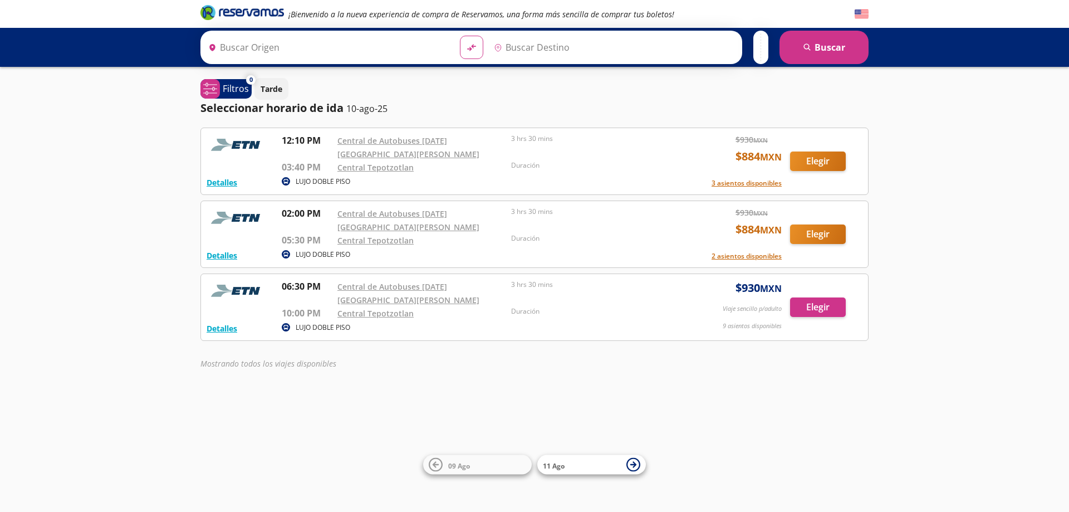
type input "[DATE][GEOGRAPHIC_DATA][PERSON_NAME], [GEOGRAPHIC_DATA]"
type input "[GEOGRAPHIC_DATA], [GEOGRAPHIC_DATA]"
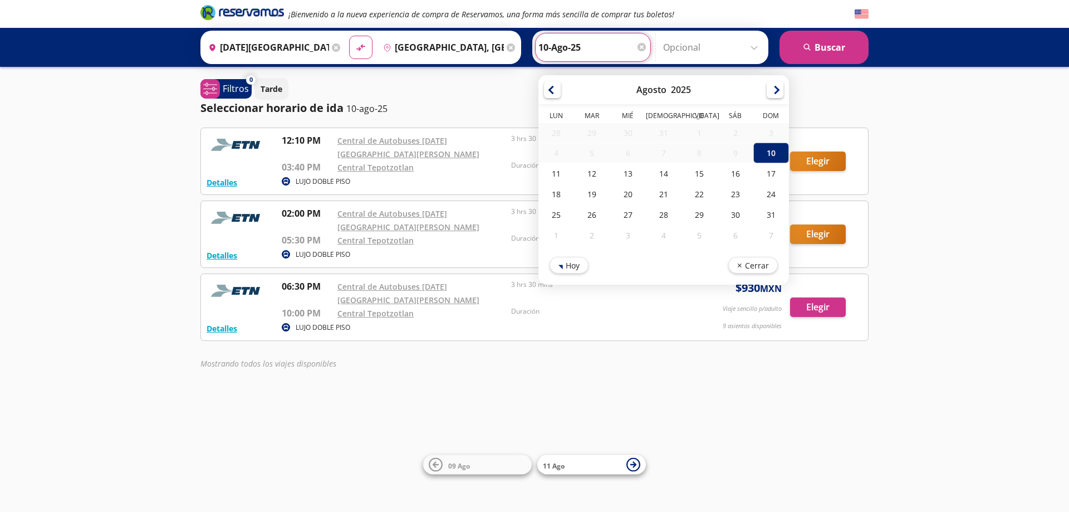
click at [583, 47] on input "10-Ago-25" at bounding box center [592, 47] width 109 height 28
click at [552, 171] on div "11" at bounding box center [556, 173] width 36 height 21
type input "11-Ago-25"
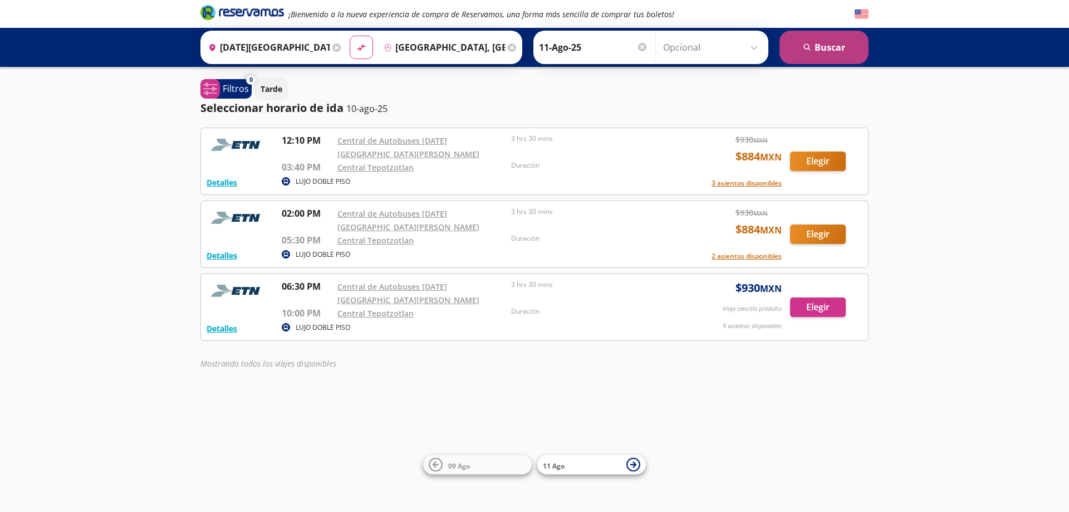
click at [816, 43] on button "search Buscar" at bounding box center [823, 47] width 89 height 33
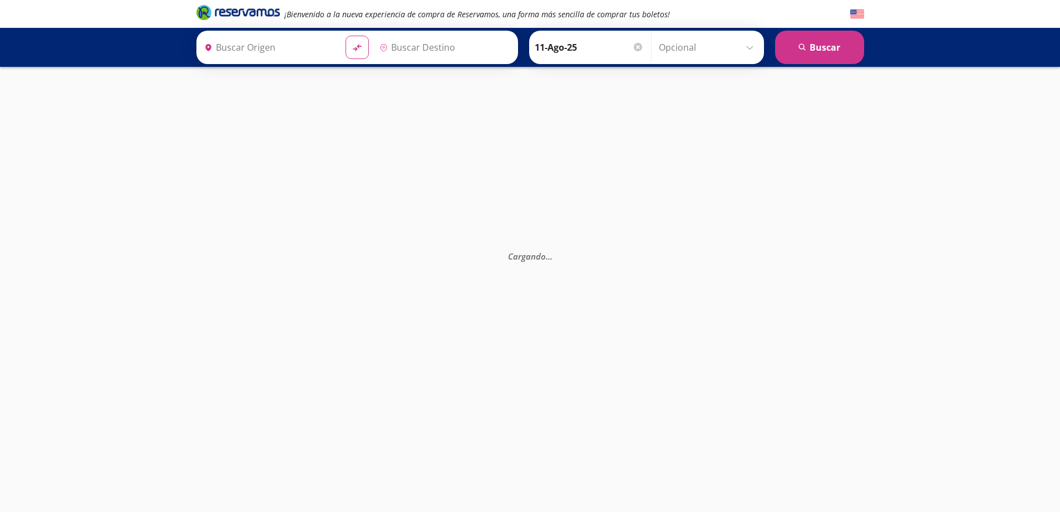
type input "[DATE][GEOGRAPHIC_DATA][PERSON_NAME], [GEOGRAPHIC_DATA]"
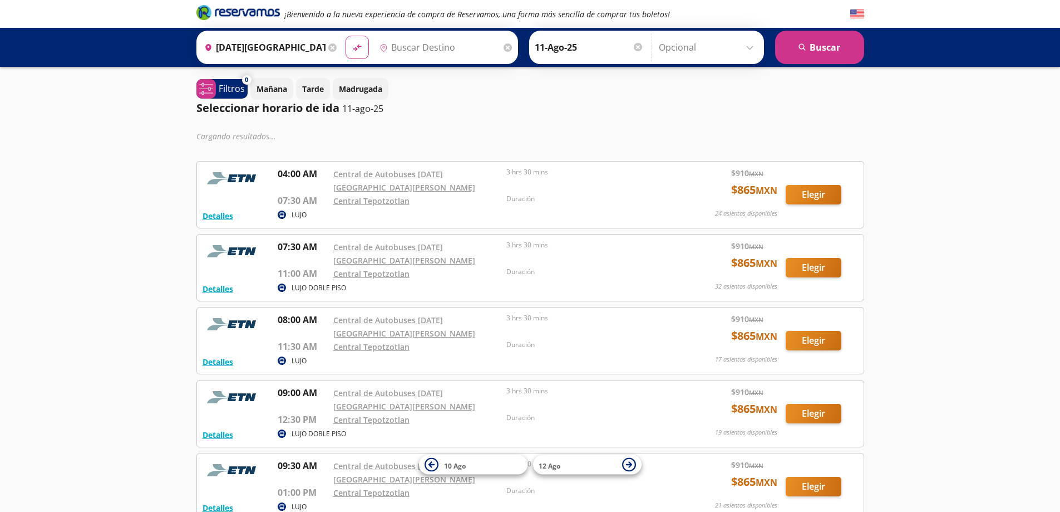
type input "[GEOGRAPHIC_DATA], [GEOGRAPHIC_DATA]"
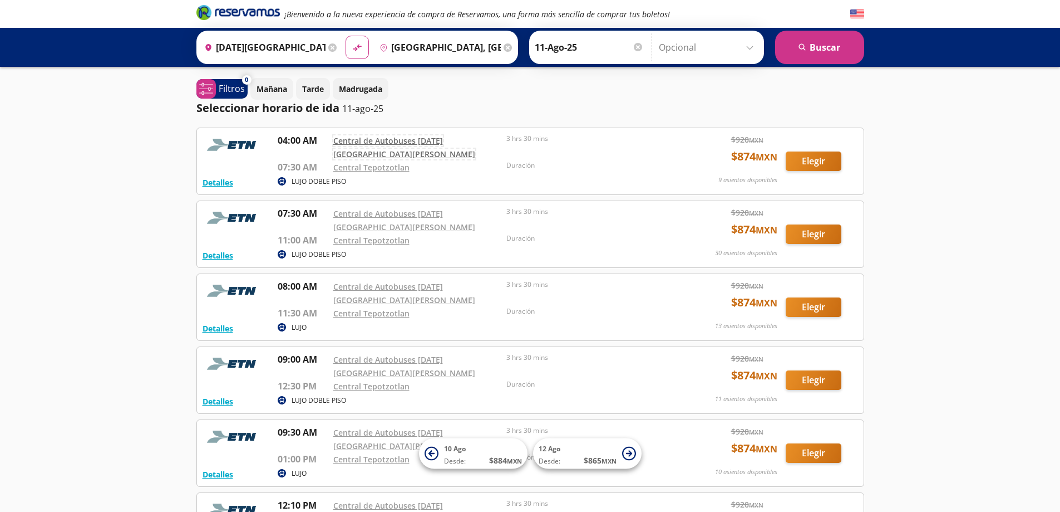
click at [409, 141] on link "Central de Autobuses [DATE][GEOGRAPHIC_DATA][PERSON_NAME]" at bounding box center [404, 147] width 142 height 24
click at [811, 159] on button "Elegir" at bounding box center [814, 160] width 56 height 19
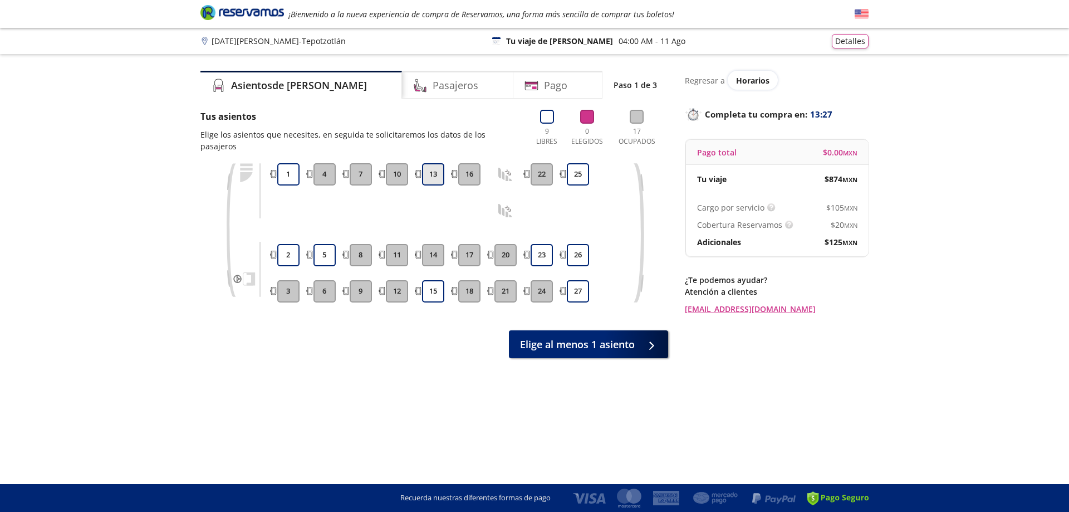
click at [430, 163] on button "13" at bounding box center [433, 174] width 22 height 22
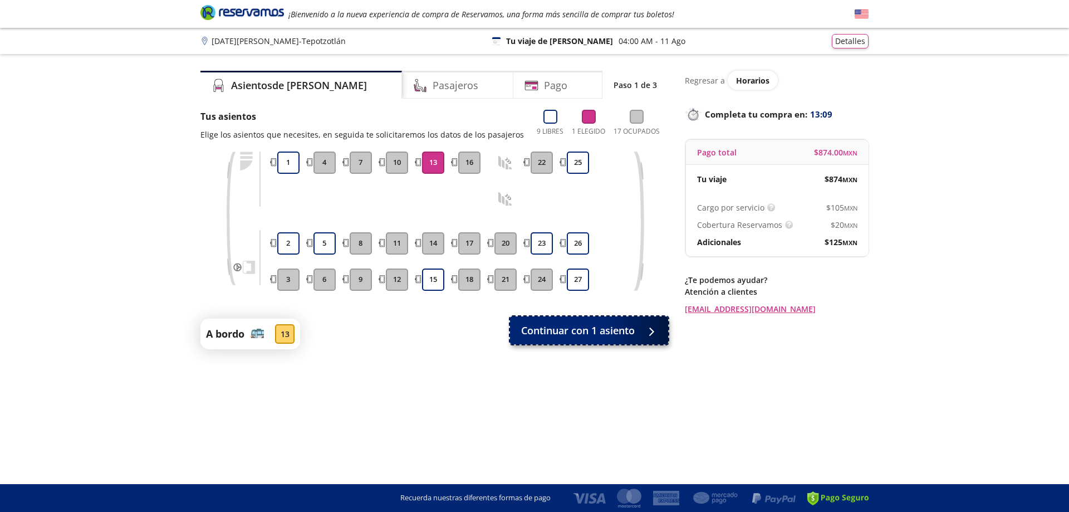
click at [584, 330] on span "Continuar con 1 asiento" at bounding box center [578, 330] width 114 height 15
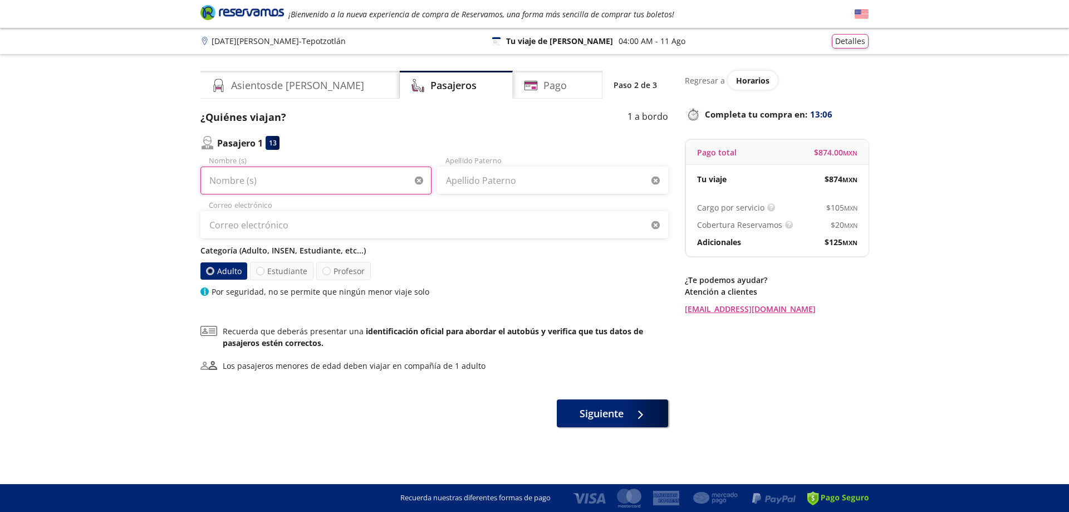
click at [235, 181] on input "Nombre (s)" at bounding box center [315, 180] width 231 height 28
type input "[PERSON_NAME]"
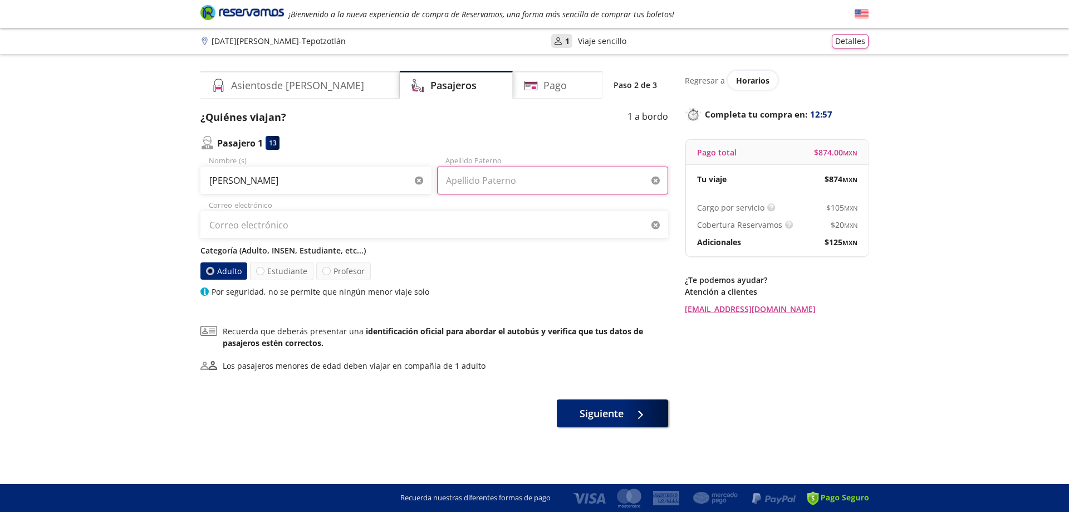
type input "O [PERSON_NAME]"
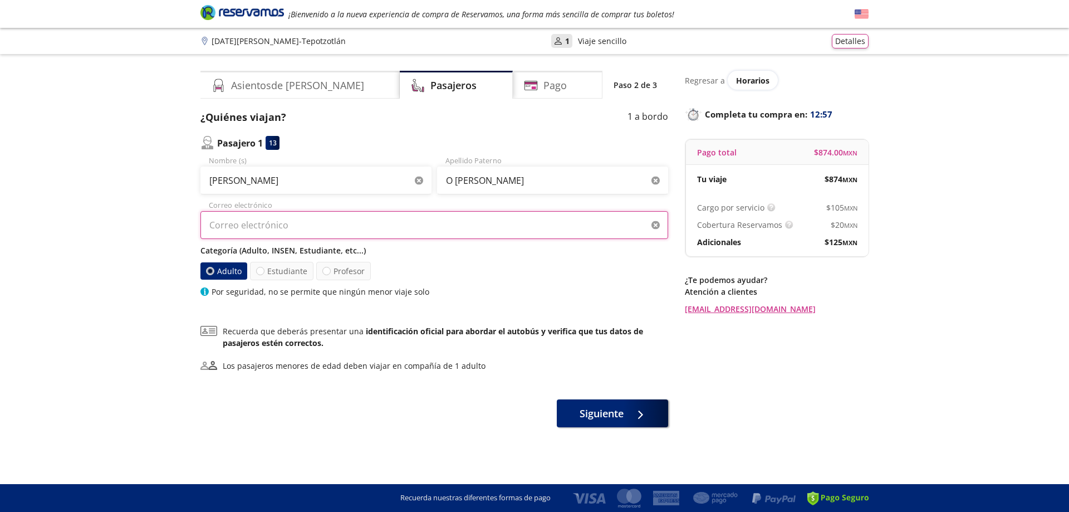
type input "[EMAIL_ADDRESS][DOMAIN_NAME]"
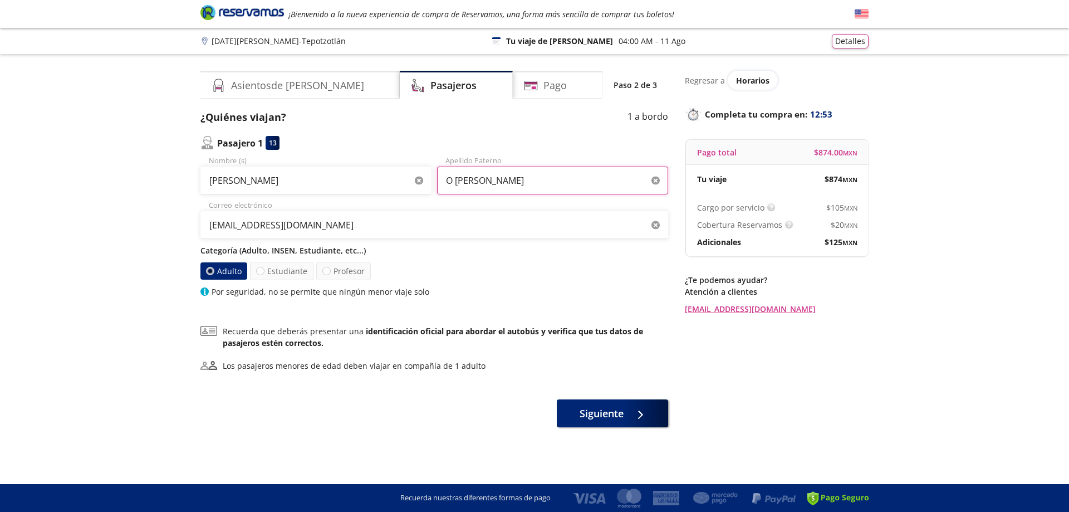
click at [524, 180] on input "O [PERSON_NAME]" at bounding box center [552, 180] width 231 height 28
click at [222, 271] on label "Adulto" at bounding box center [223, 270] width 47 height 17
click at [214, 271] on input "Adulto" at bounding box center [210, 270] width 7 height 7
click at [612, 412] on span "Siguiente" at bounding box center [601, 411] width 44 height 15
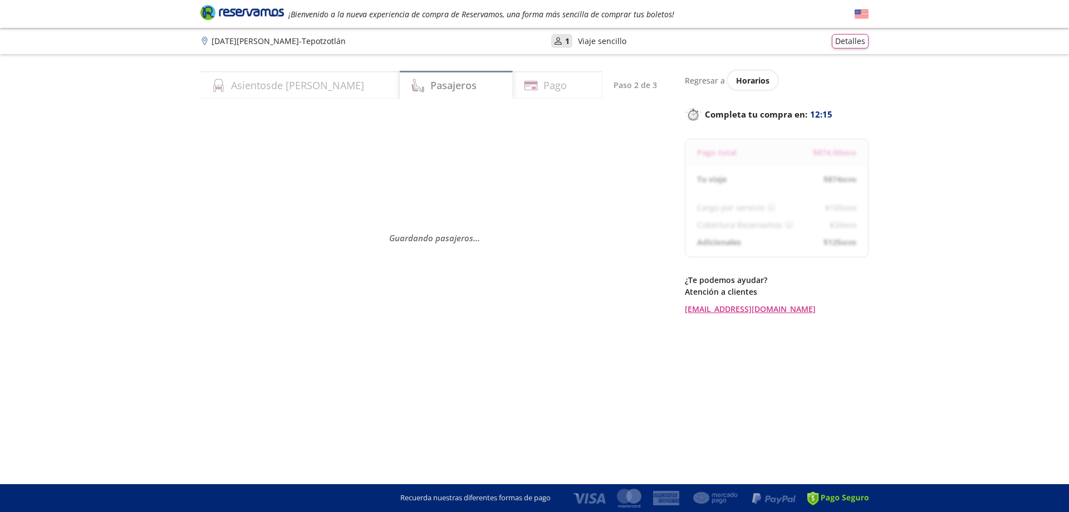
select select "MX"
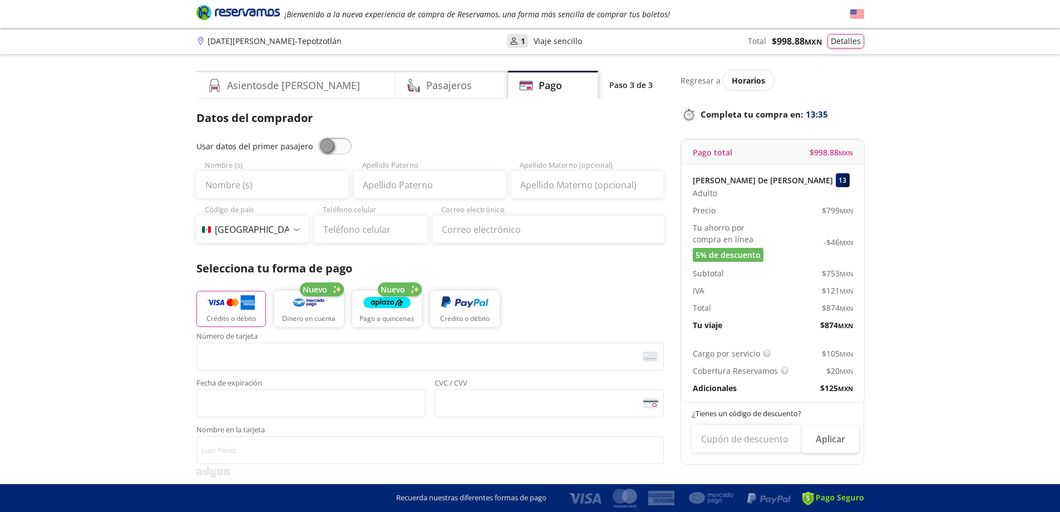
click at [563, 41] on p "Viaje sencillo" at bounding box center [558, 41] width 48 height 12
click at [517, 42] on div "User 1" at bounding box center [518, 41] width 16 height 12
click at [520, 42] on div "User 1" at bounding box center [517, 41] width 21 height 14
click at [555, 38] on div "San Miguel de Allende - Tepotzotlán 126 Tu viaje de ida 04:00 AM - 11 Ago Total…" at bounding box center [531, 41] width 668 height 14
click at [249, 179] on input "Nombre (s)" at bounding box center [273, 185] width 152 height 28
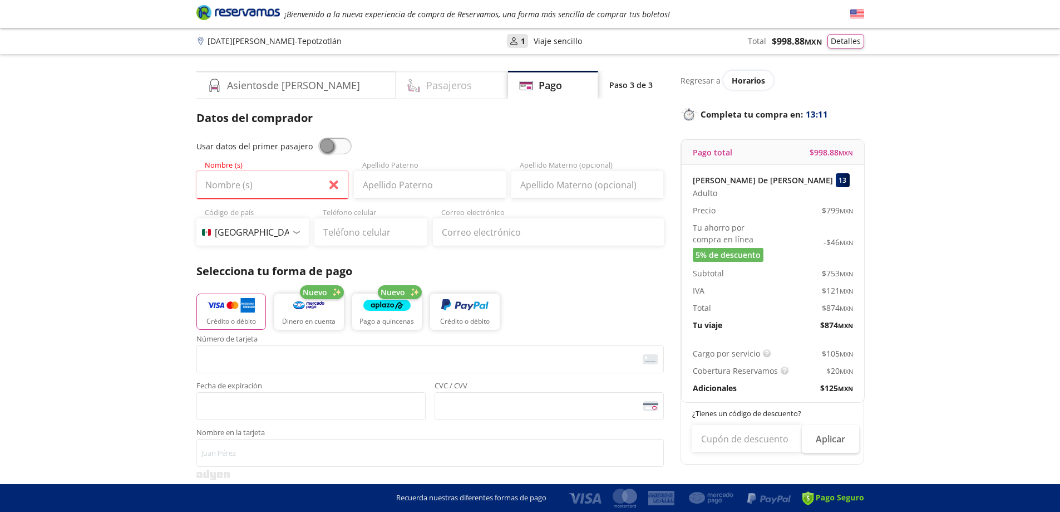
click at [426, 89] on h4 "Pasajeros" at bounding box center [449, 85] width 46 height 15
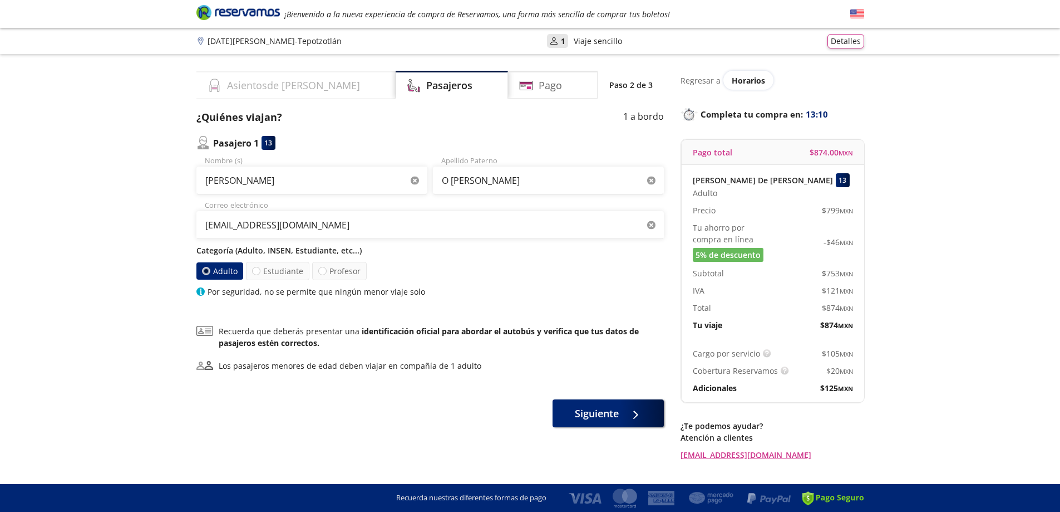
click at [286, 81] on h4 "Asientos de Ida" at bounding box center [293, 85] width 133 height 15
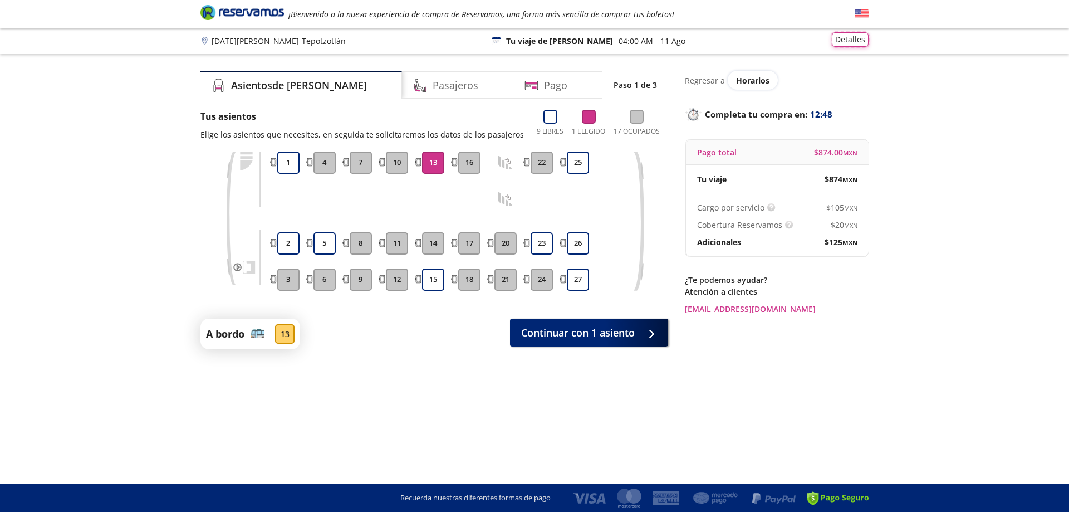
click at [852, 40] on button "Detalles" at bounding box center [850, 39] width 37 height 14
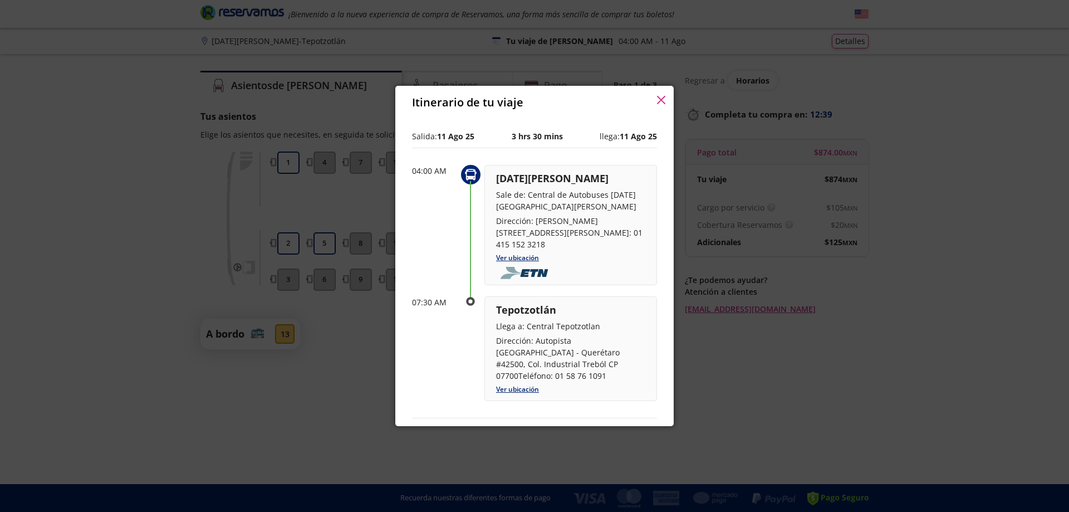
click at [660, 100] on icon "button" at bounding box center [661, 100] width 8 height 8
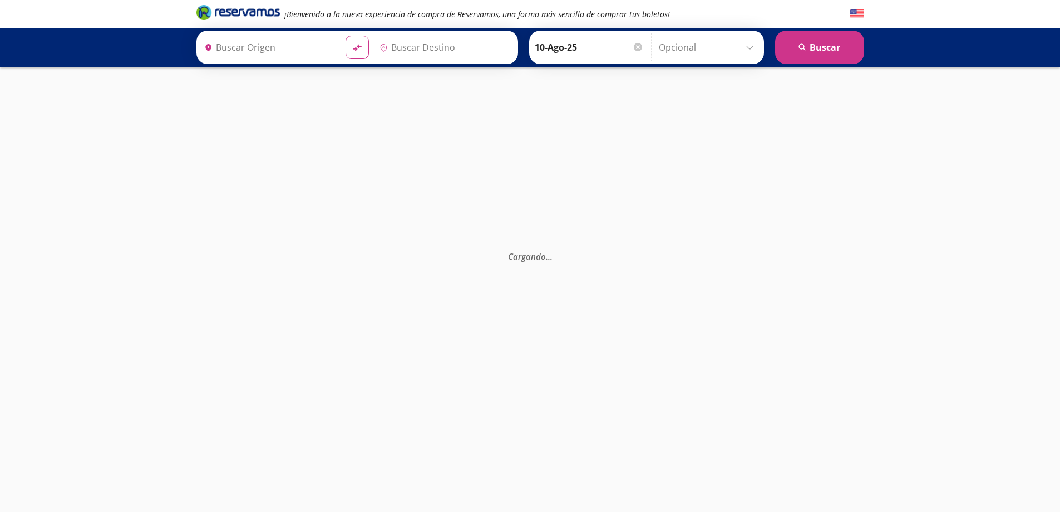
type input "[GEOGRAPHIC_DATA], [GEOGRAPHIC_DATA]"
type input "[DATE][GEOGRAPHIC_DATA][PERSON_NAME], [GEOGRAPHIC_DATA]"
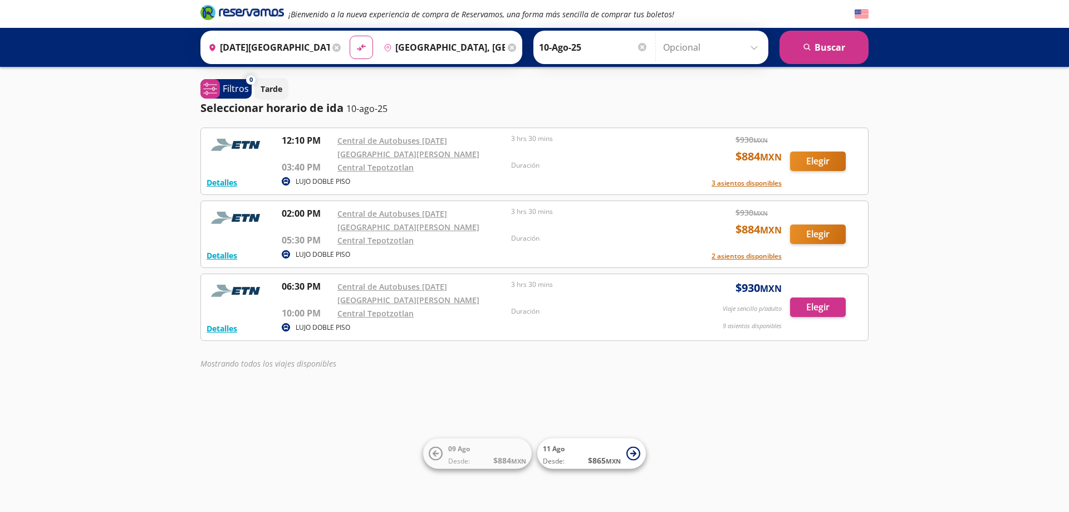
click at [686, 51] on input "Opcional" at bounding box center [713, 47] width 100 height 28
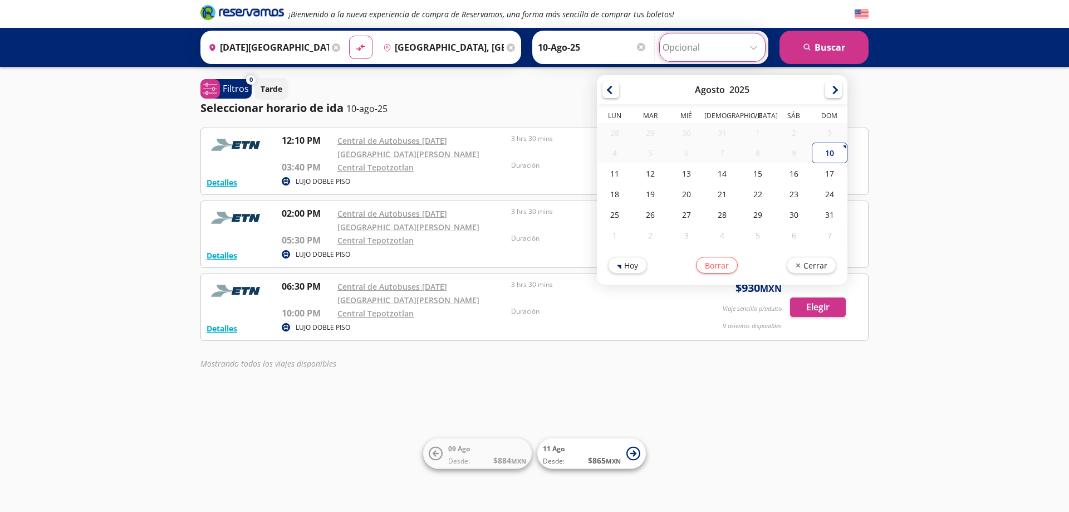
click at [676, 46] on input "Opcional" at bounding box center [712, 47] width 100 height 28
drag, startPoint x: 680, startPoint y: 177, endPoint x: 675, endPoint y: 168, distance: 10.0
click at [679, 173] on div "13" at bounding box center [686, 173] width 36 height 21
type input "13-Ago-25"
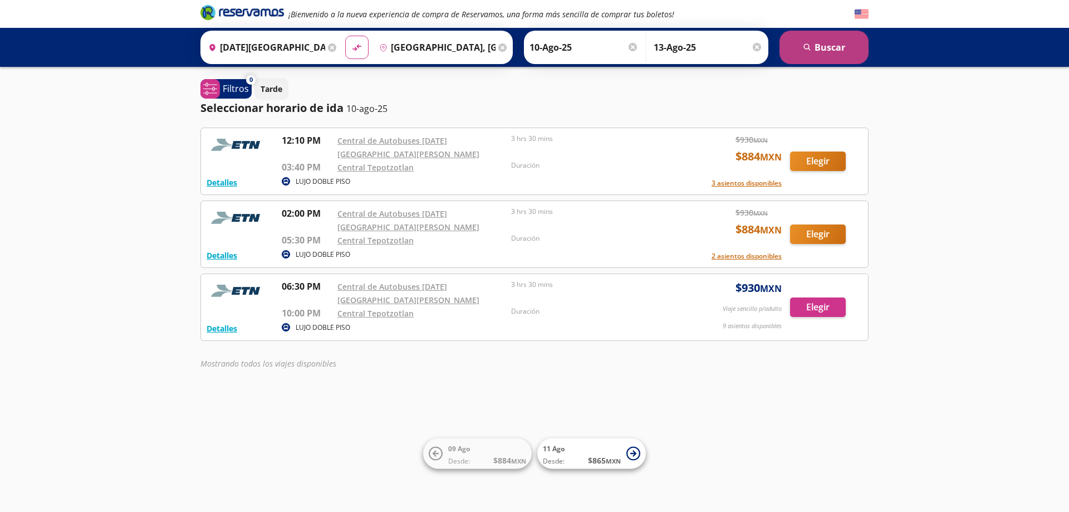
click at [831, 46] on button "search Buscar" at bounding box center [823, 47] width 89 height 33
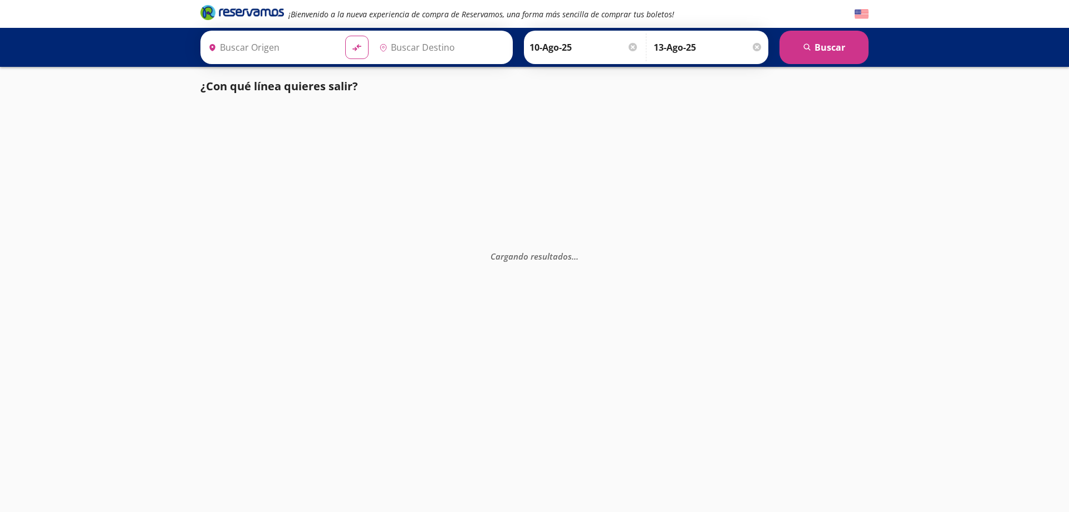
type input "[DATE][GEOGRAPHIC_DATA][PERSON_NAME], [GEOGRAPHIC_DATA]"
type input "[GEOGRAPHIC_DATA], [GEOGRAPHIC_DATA]"
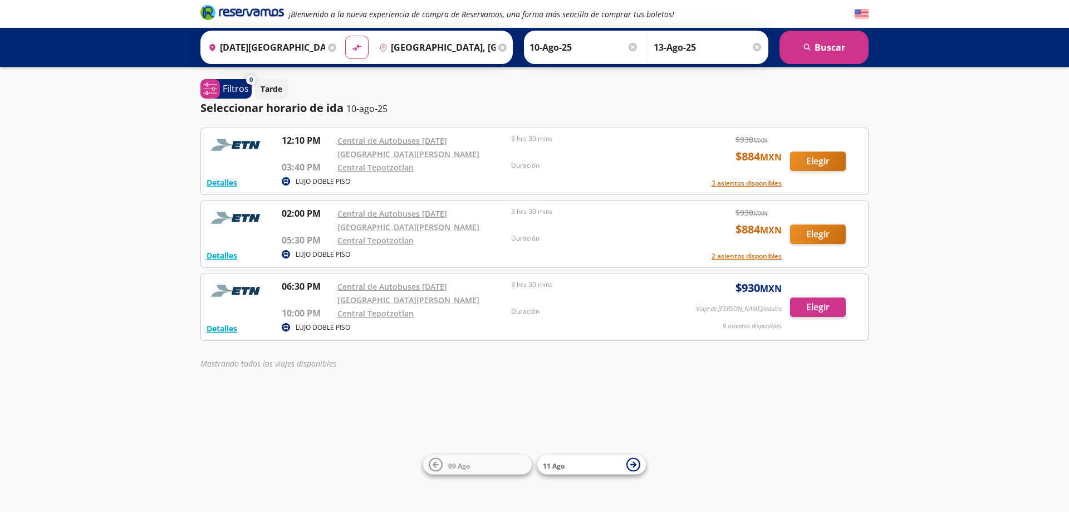
click at [572, 112] on div "Seleccionar horario de ida 10-ago-25" at bounding box center [534, 108] width 668 height 17
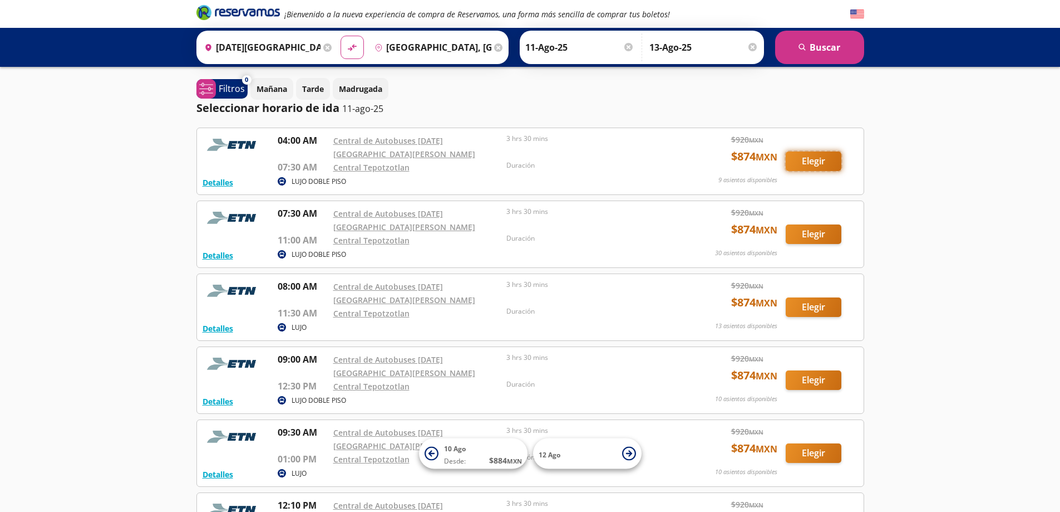
click at [811, 160] on button "Elegir" at bounding box center [814, 160] width 56 height 19
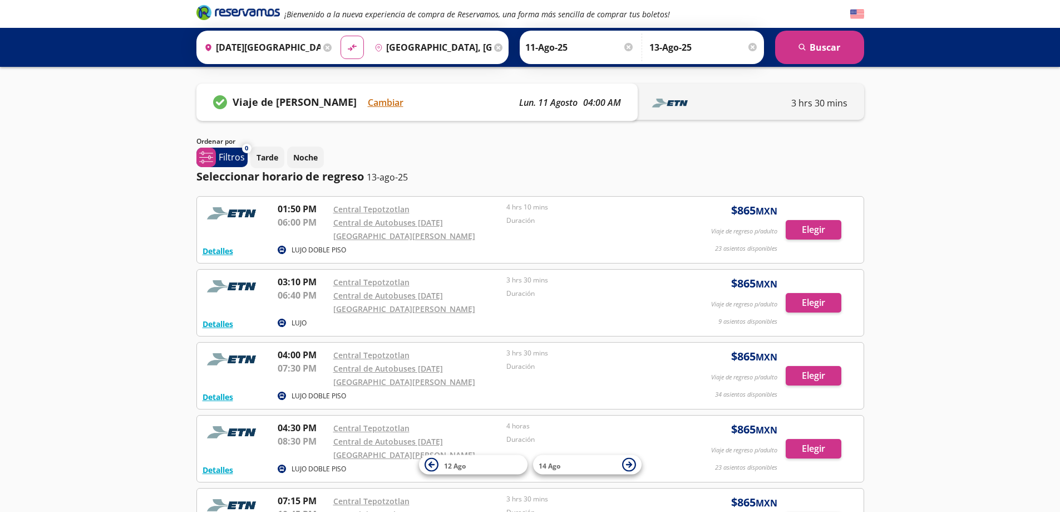
scroll to position [56, 0]
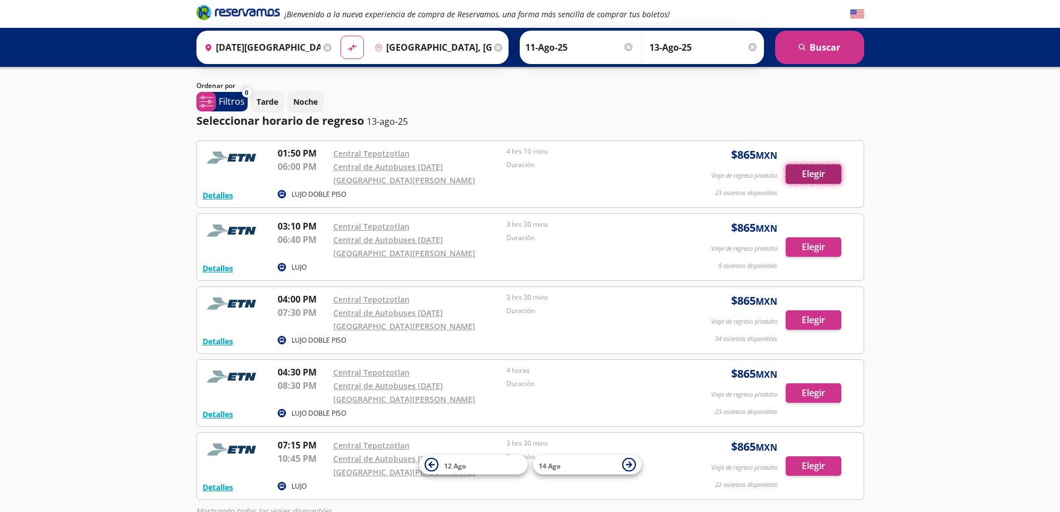
click at [811, 169] on button "Elegir" at bounding box center [814, 173] width 56 height 19
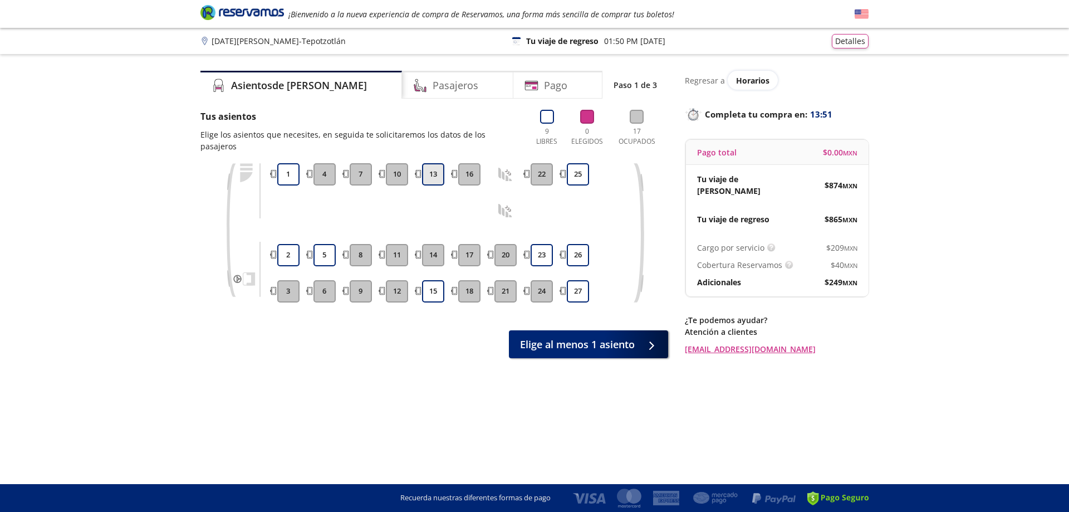
click at [433, 163] on button "13" at bounding box center [433, 174] width 22 height 22
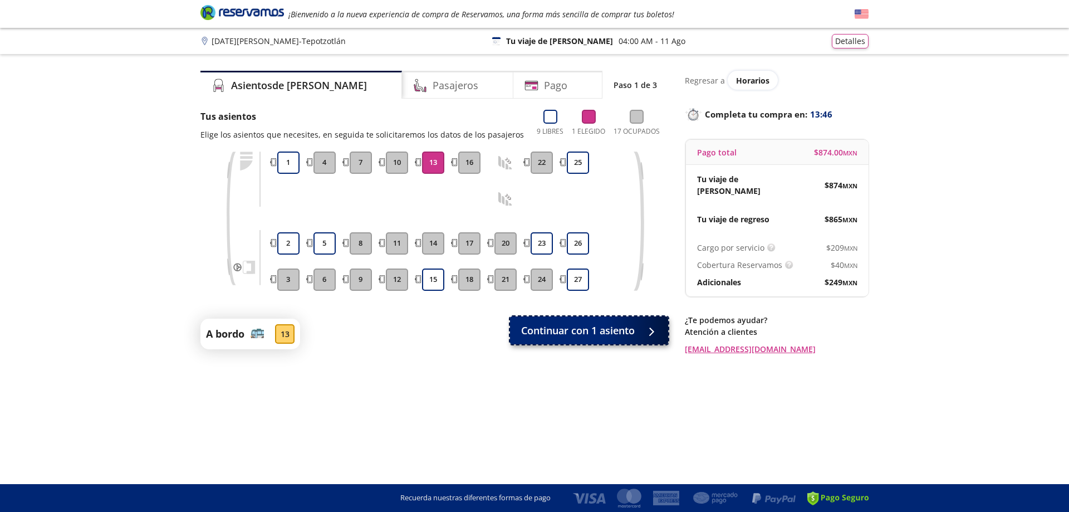
click at [590, 327] on span "Continuar con 1 asiento" at bounding box center [578, 330] width 114 height 15
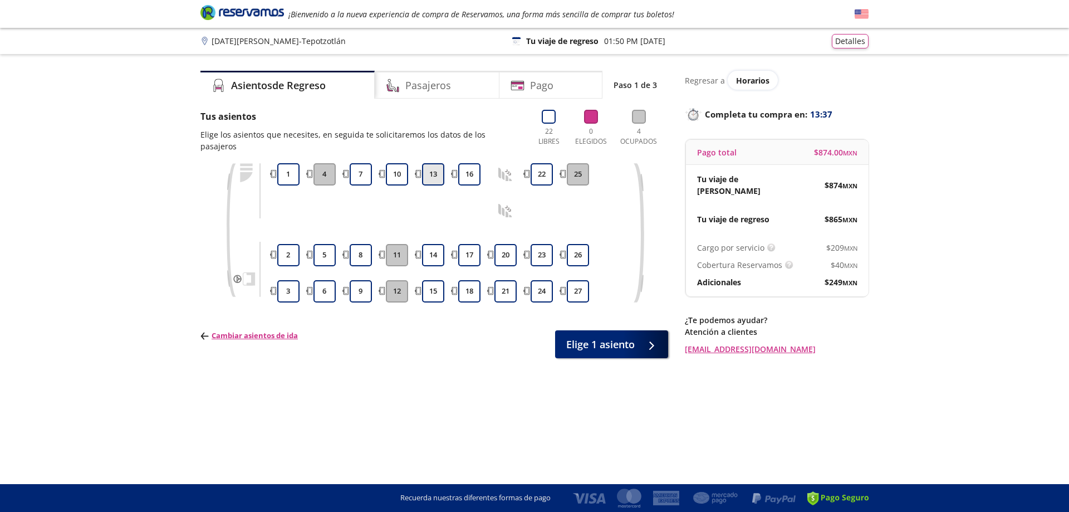
click at [432, 163] on button "13" at bounding box center [433, 174] width 22 height 22
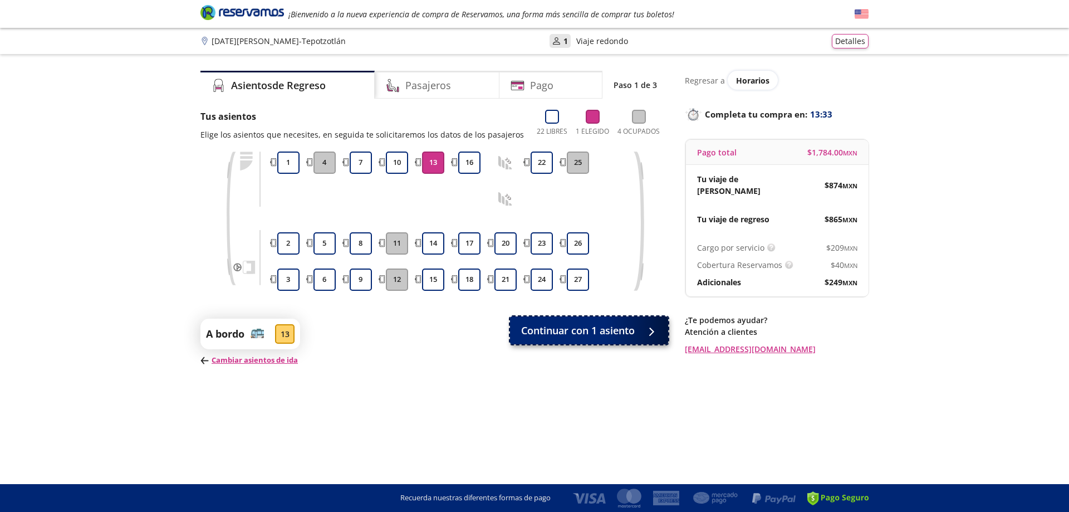
click at [590, 329] on span "Continuar con 1 asiento" at bounding box center [578, 330] width 114 height 15
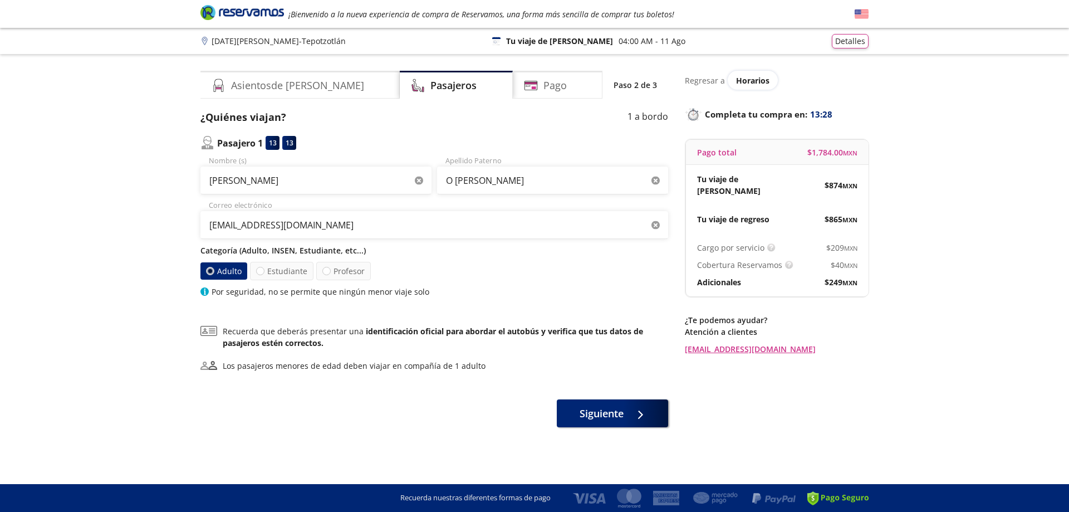
click at [230, 268] on label "Adulto" at bounding box center [223, 271] width 49 height 18
click at [213, 268] on input "Adulto" at bounding box center [209, 270] width 7 height 7
click at [607, 412] on span "Siguiente" at bounding box center [601, 411] width 44 height 15
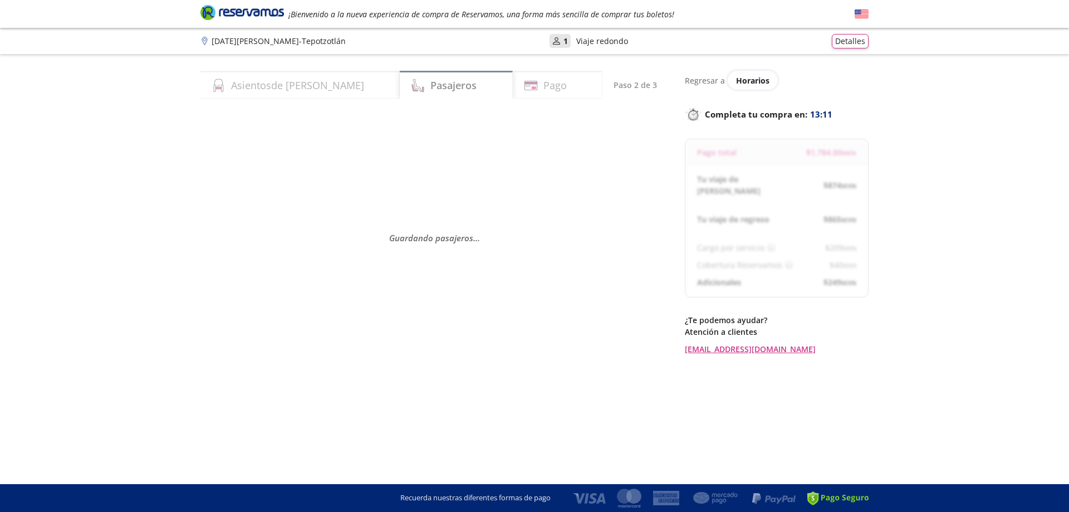
select select "MX"
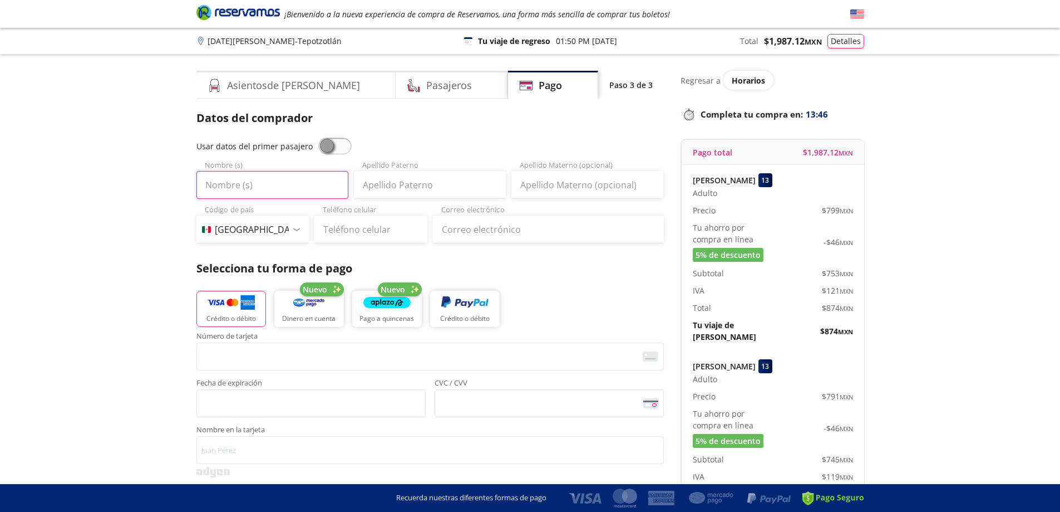
click at [247, 184] on input "Nombre (s)" at bounding box center [273, 185] width 152 height 28
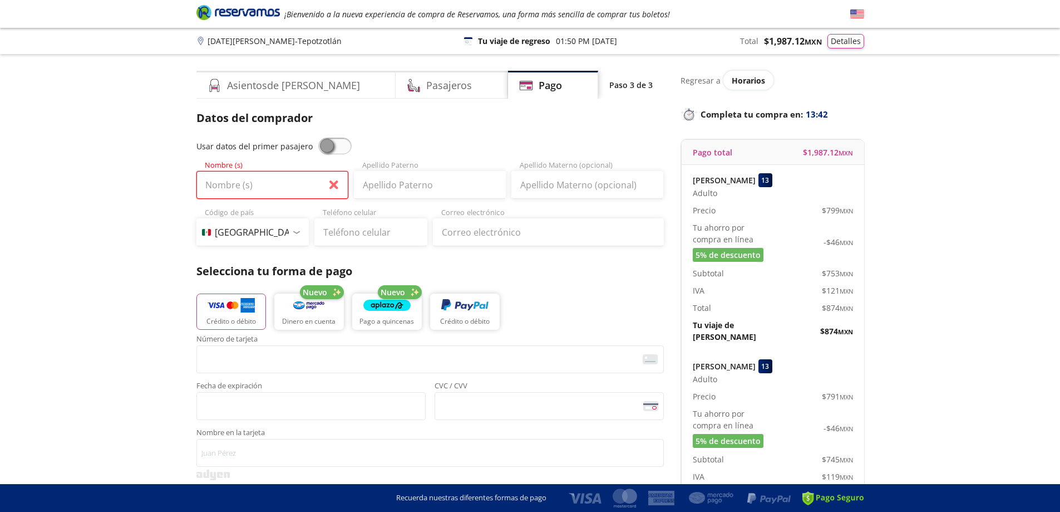
type input "[PERSON_NAME]"
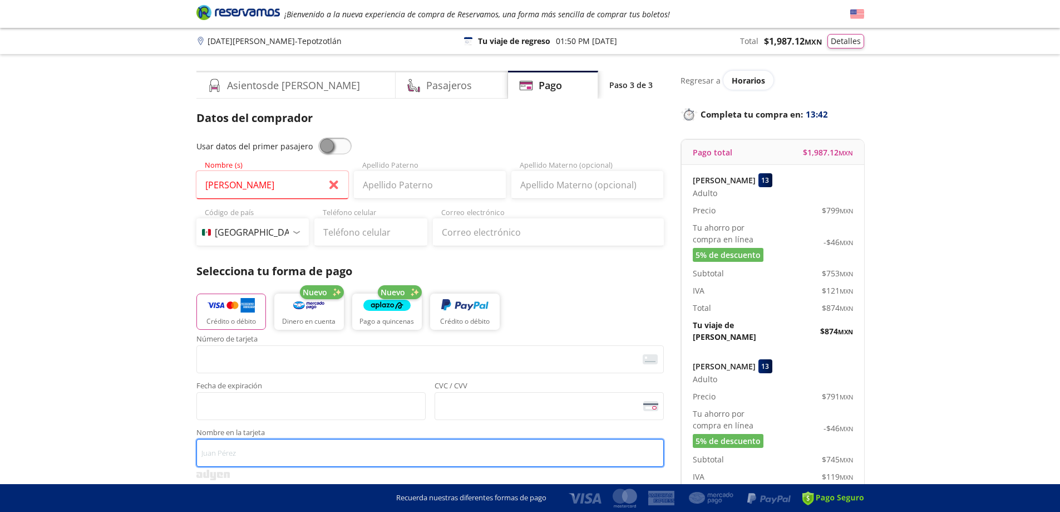
type input "[PERSON_NAME]"
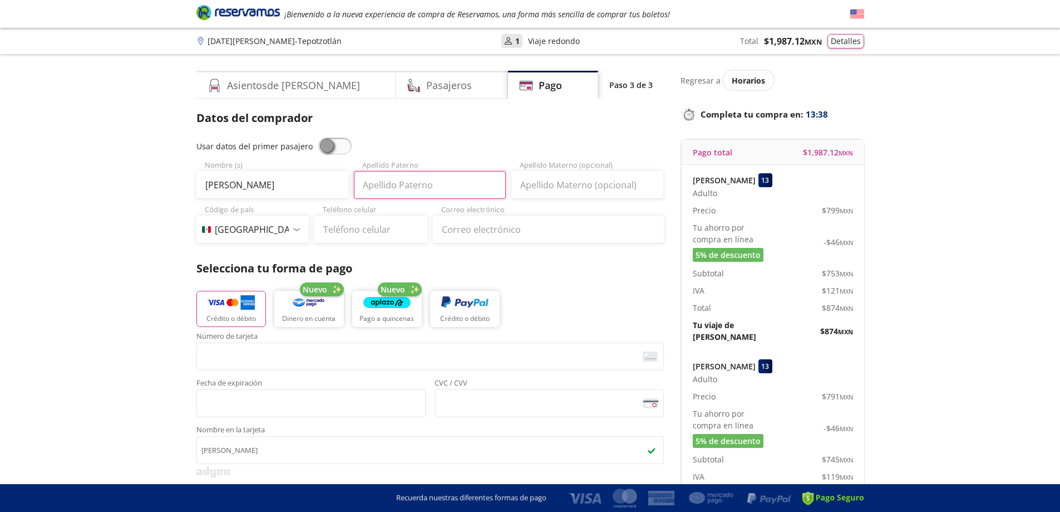
click at [402, 184] on input "Apellido Paterno" at bounding box center [430, 185] width 152 height 28
type input "[PERSON_NAME]"
select select "US"
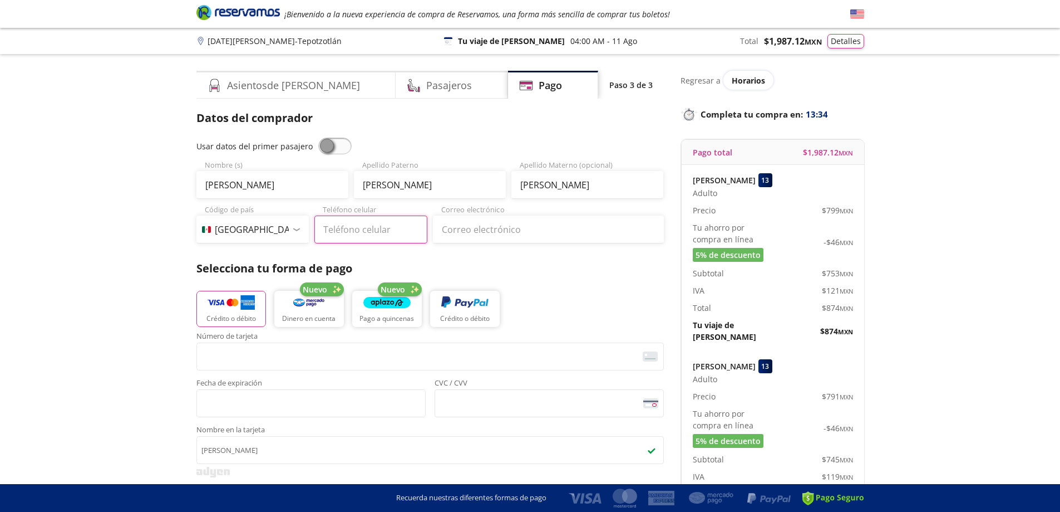
type input "[PHONE_NUMBER]"
type input "[EMAIL_ADDRESS][DOMAIN_NAME]"
click at [570, 270] on p "Selecciona tu forma de pago" at bounding box center [431, 268] width 468 height 17
click at [224, 306] on img "button" at bounding box center [231, 302] width 47 height 17
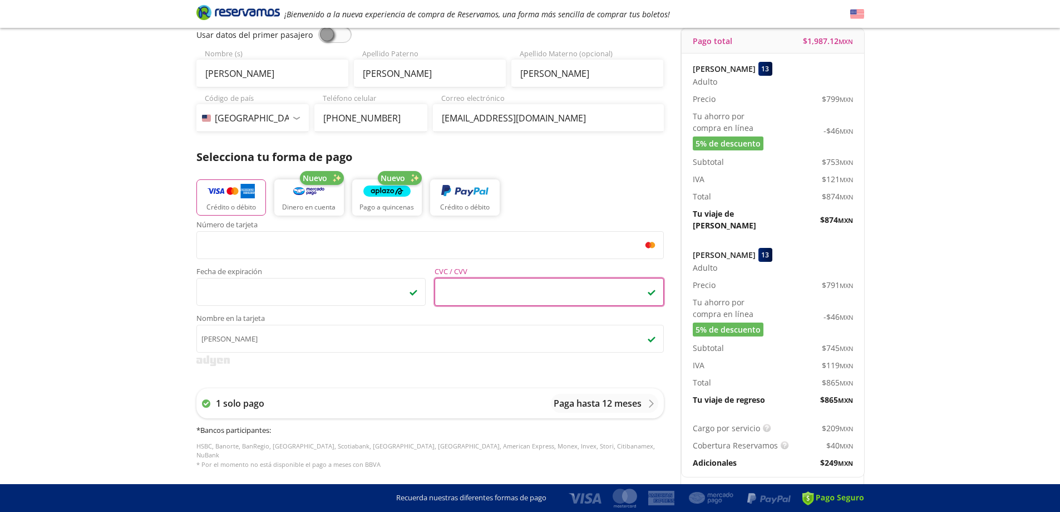
scroll to position [167, 0]
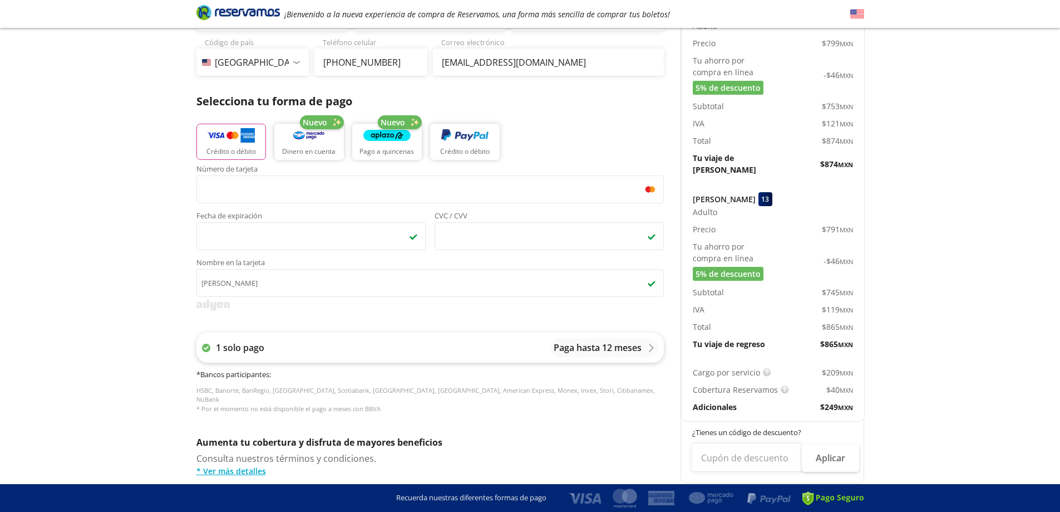
click at [238, 344] on p "1 solo pago" at bounding box center [240, 347] width 48 height 13
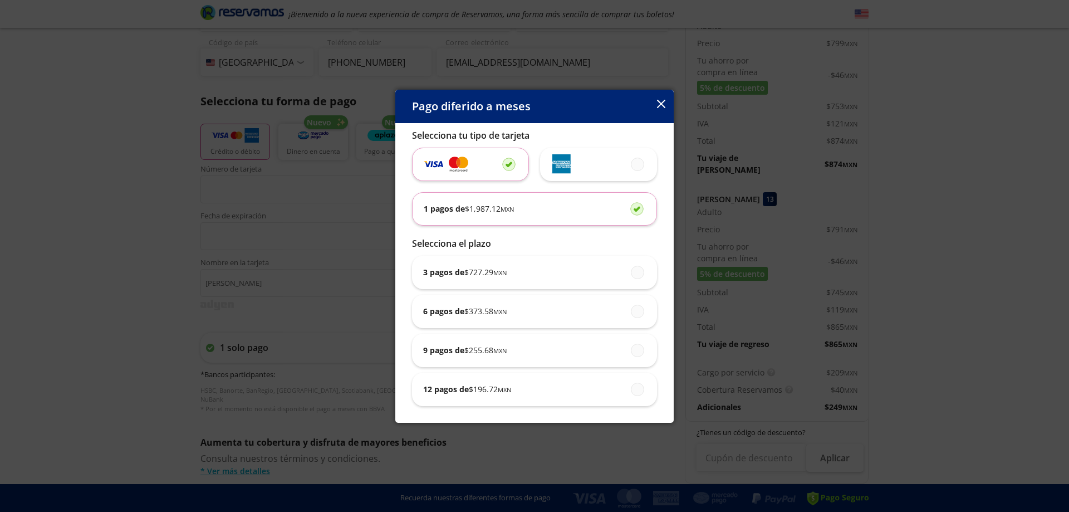
click at [637, 208] on span at bounding box center [637, 209] width 0 height 12
click at [637, 208] on input "1 pagos de $ 1,987.12 MXN" at bounding box center [633, 208] width 7 height 7
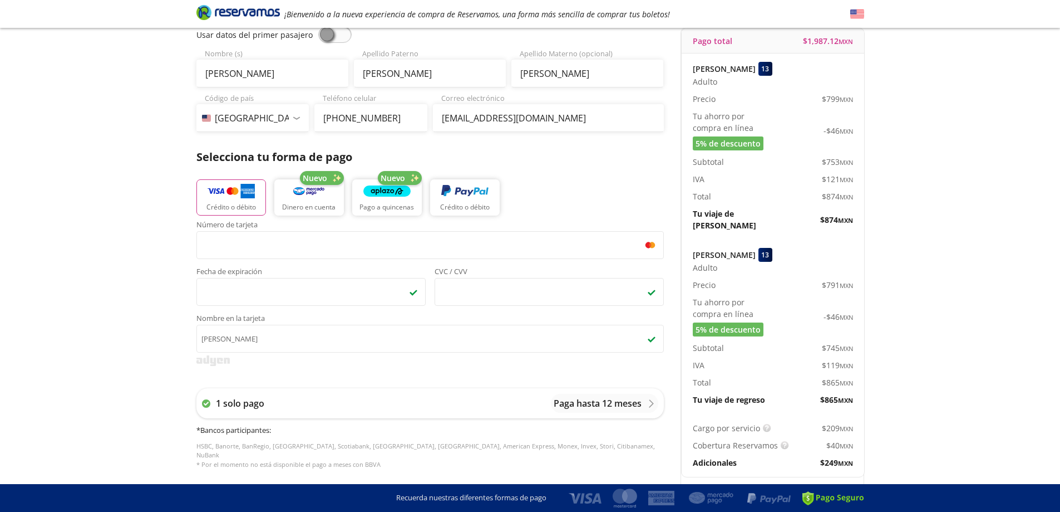
scroll to position [223, 0]
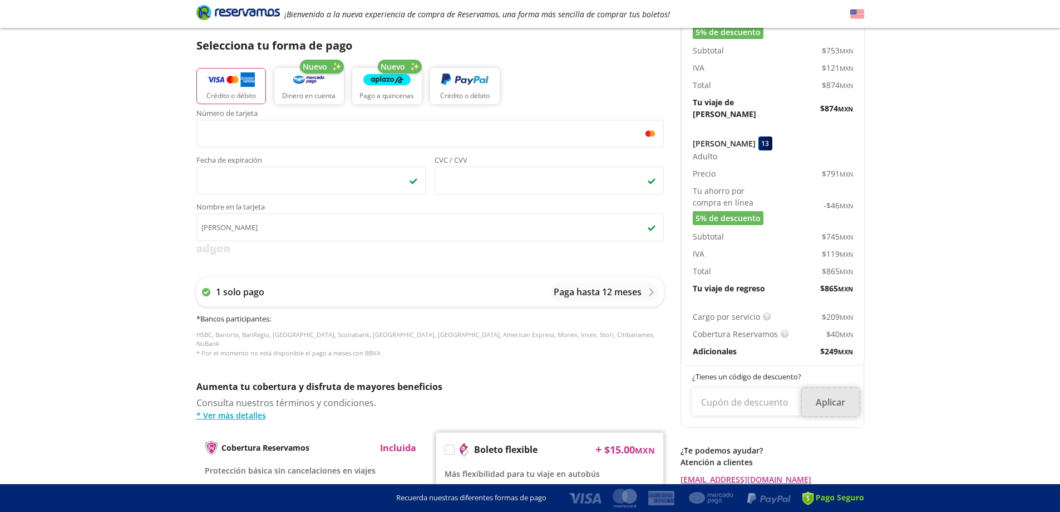
click at [828, 391] on button "Aplicar" at bounding box center [830, 402] width 57 height 28
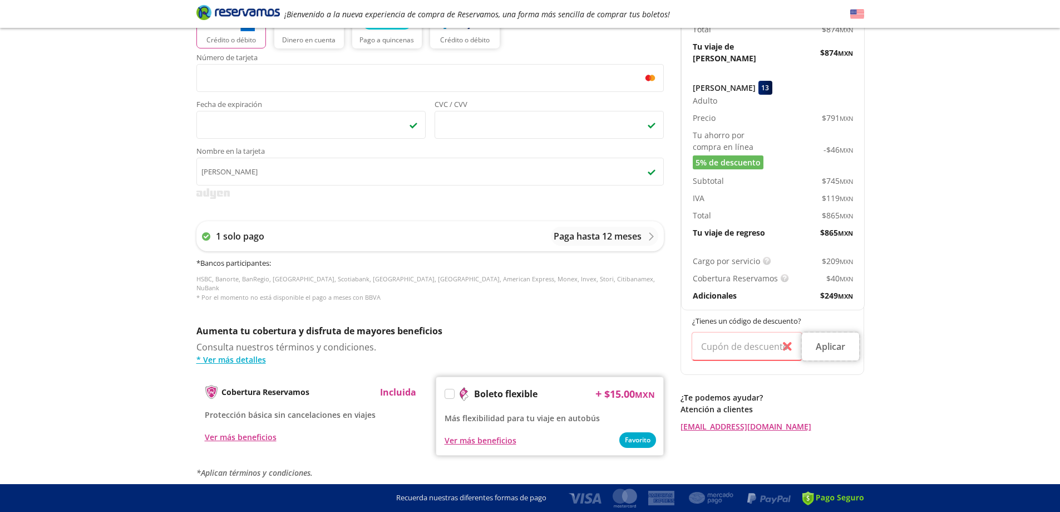
scroll to position [380, 0]
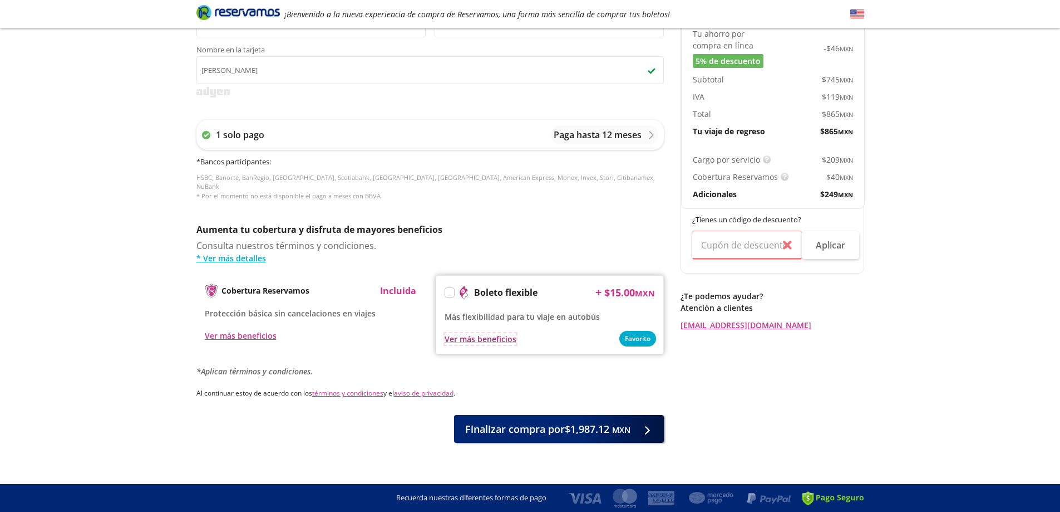
click at [495, 333] on div "Ver más beneficios" at bounding box center [481, 339] width 72 height 12
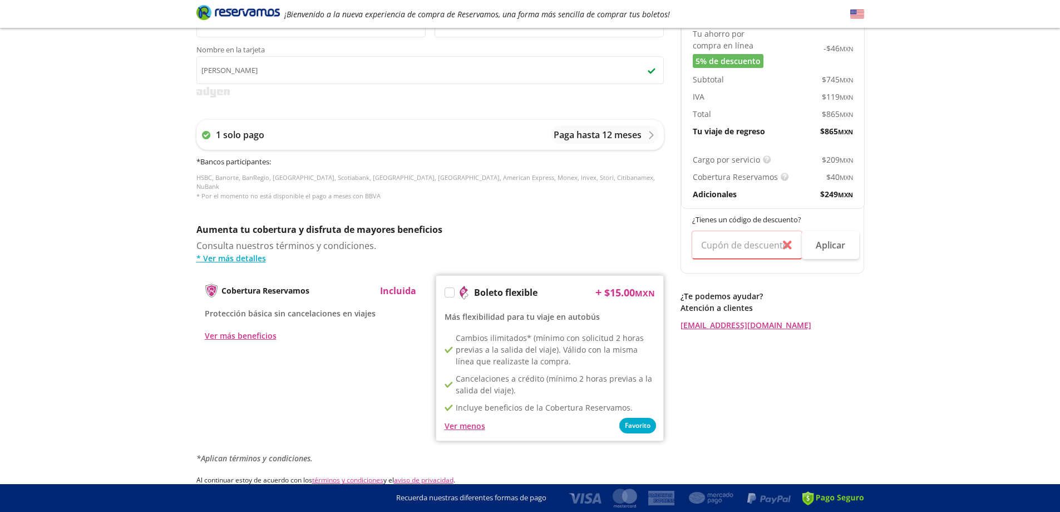
click at [446, 288] on label at bounding box center [449, 292] width 9 height 9
click at [446, 291] on input "Boleto flexible" at bounding box center [448, 294] width 7 height 7
click at [593, 452] on p "*Aplican términos y condiciones." at bounding box center [431, 458] width 468 height 12
click at [461, 420] on div "Ver menos" at bounding box center [465, 426] width 41 height 12
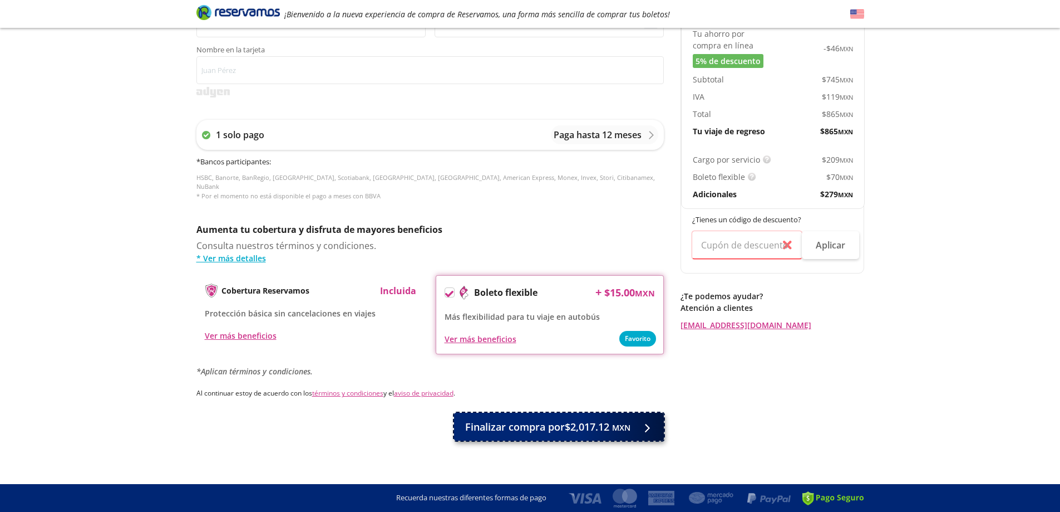
click at [582, 419] on span "Finalizar compra por $2,017.12 MXN" at bounding box center [547, 426] width 165 height 15
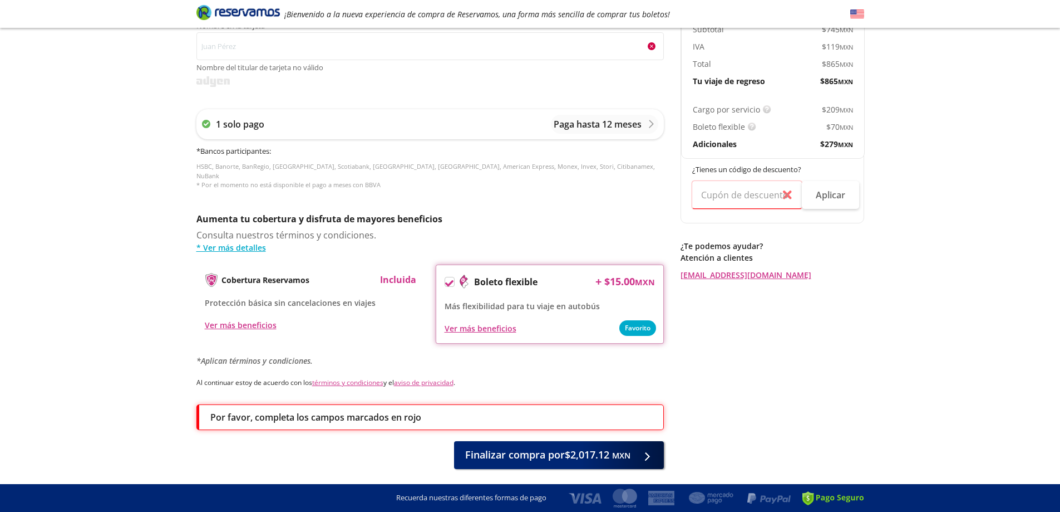
scroll to position [207, 0]
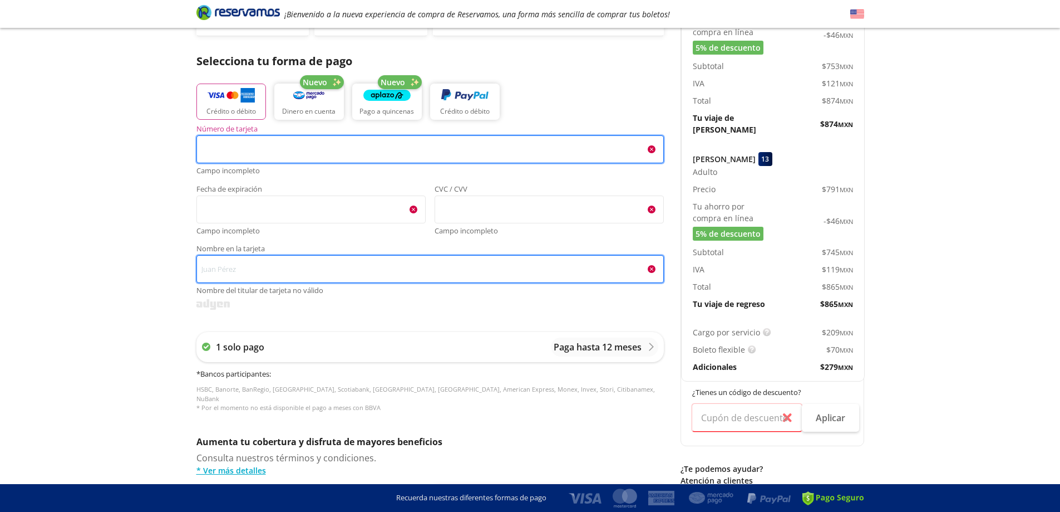
type input "[PERSON_NAME]"
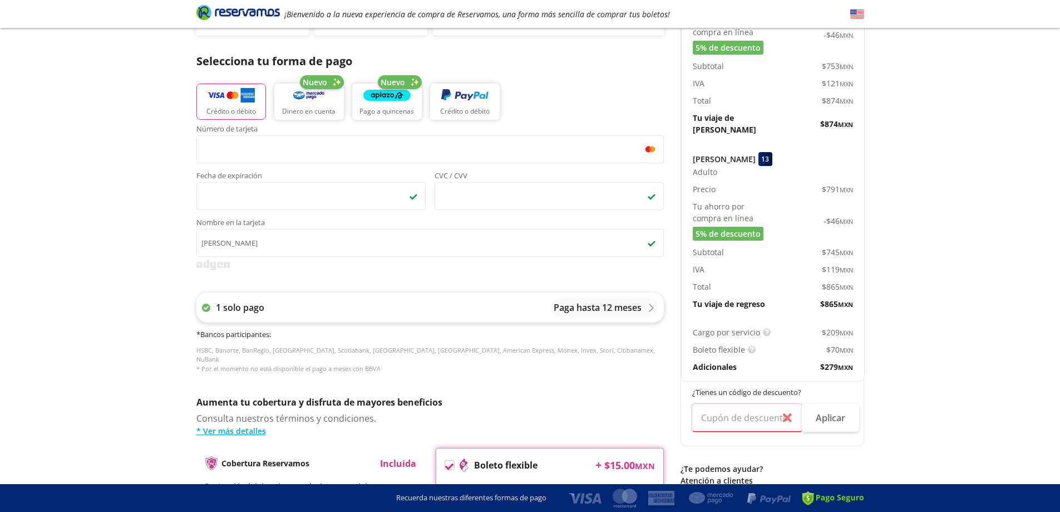
click at [208, 306] on icon at bounding box center [206, 307] width 8 height 8
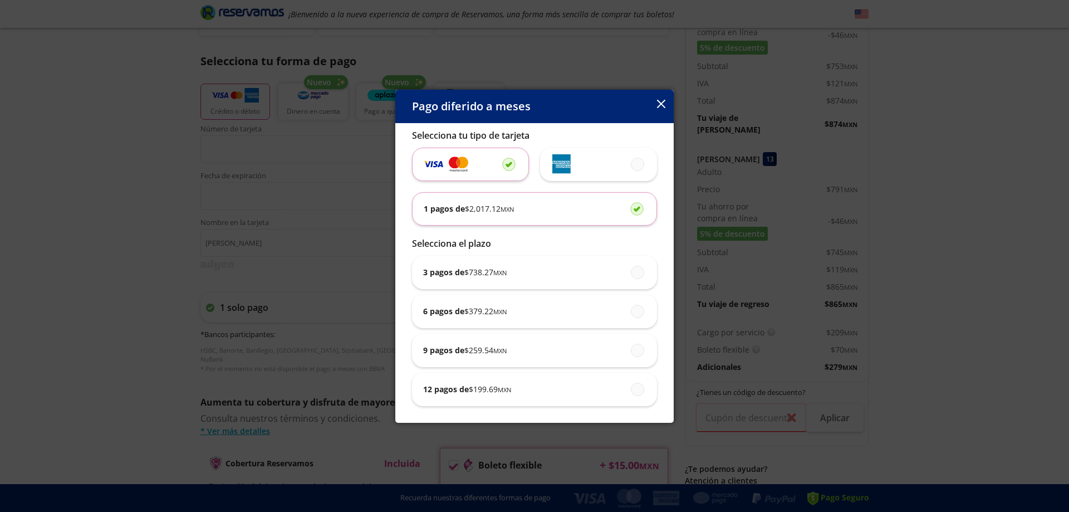
click at [637, 209] on span at bounding box center [637, 209] width 0 height 12
click at [636, 209] on input "1 pagos de $ 2,017.12 MXN" at bounding box center [633, 208] width 7 height 7
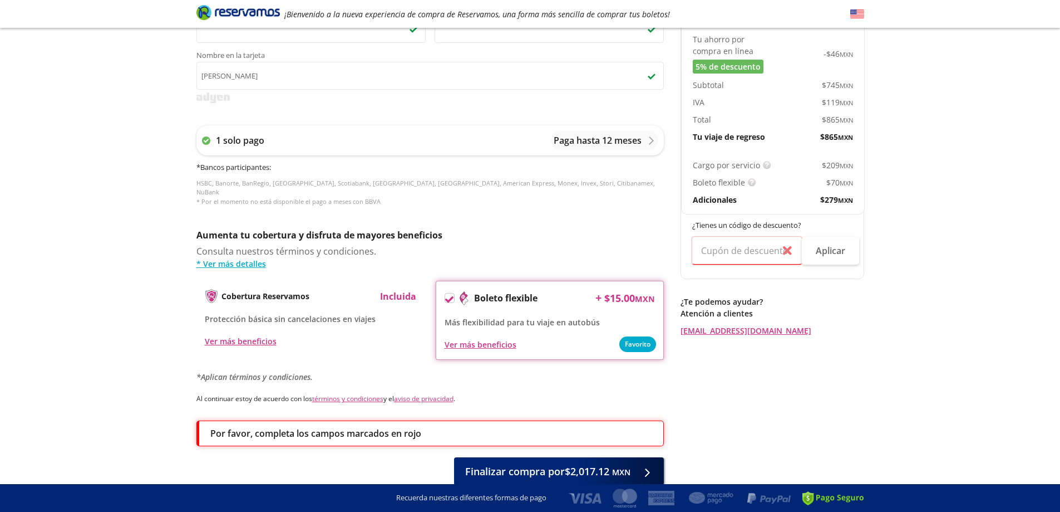
scroll to position [416, 0]
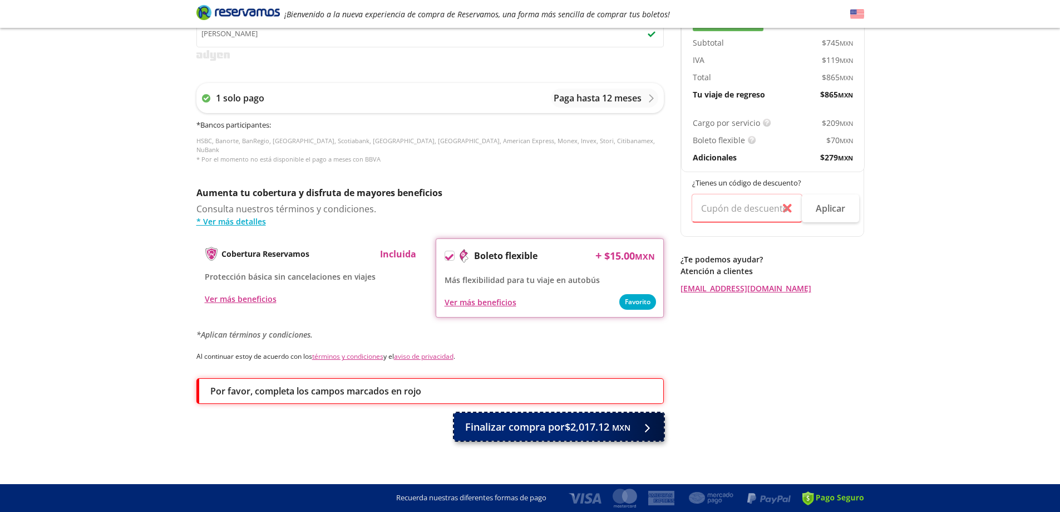
click at [551, 419] on span "Finalizar compra por $2,017.12 MXN" at bounding box center [547, 426] width 165 height 15
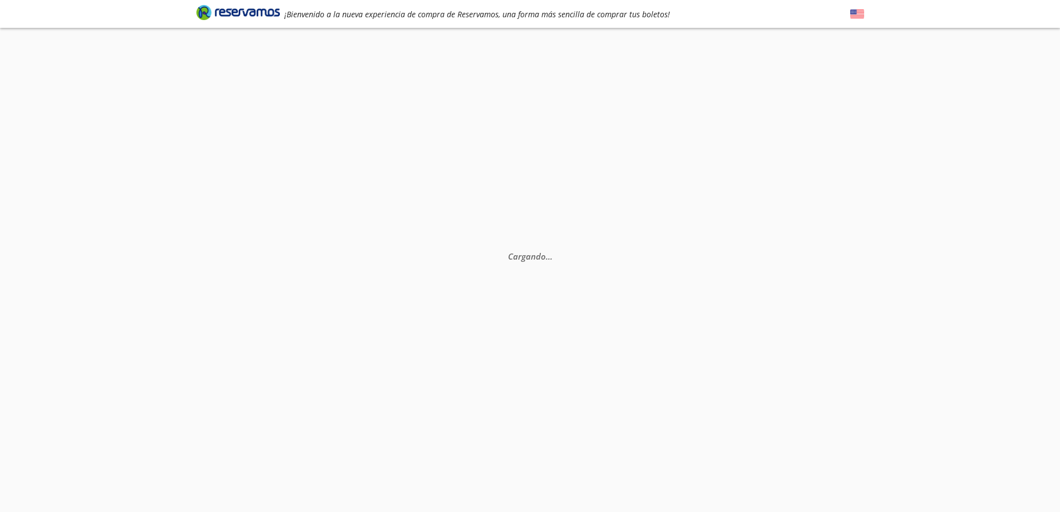
scroll to position [0, 0]
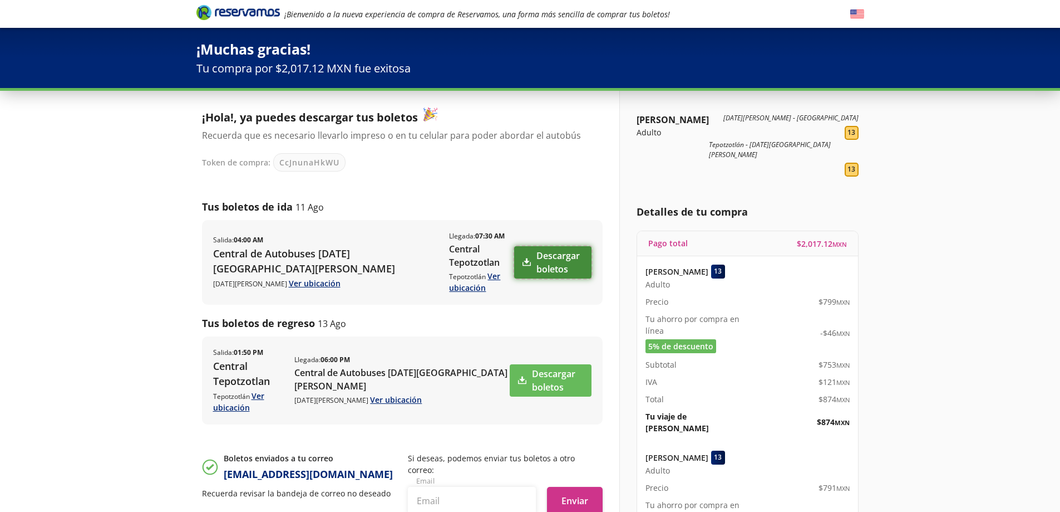
click at [543, 256] on link "Descargar boletos" at bounding box center [552, 262] width 77 height 32
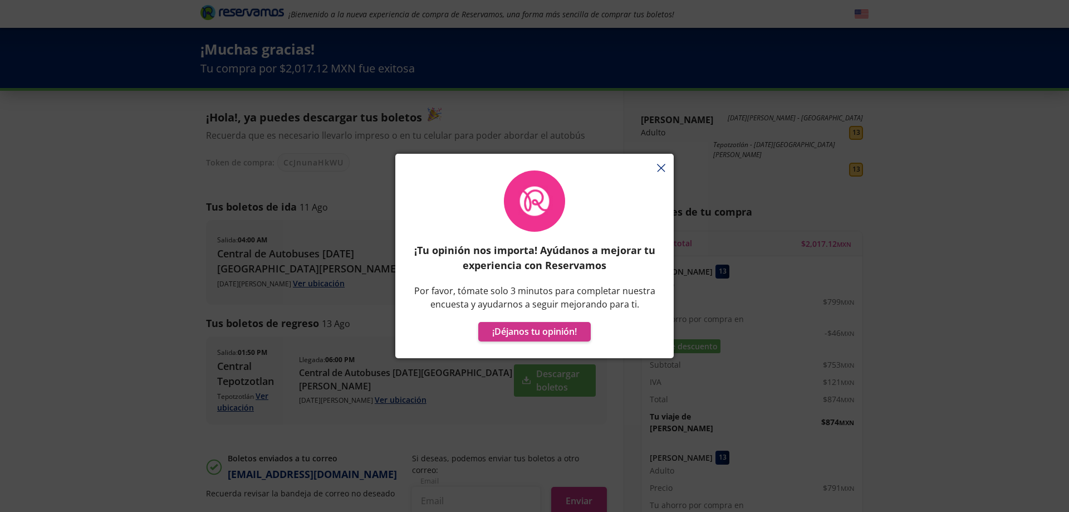
click at [660, 164] on icon "button" at bounding box center [661, 168] width 8 height 8
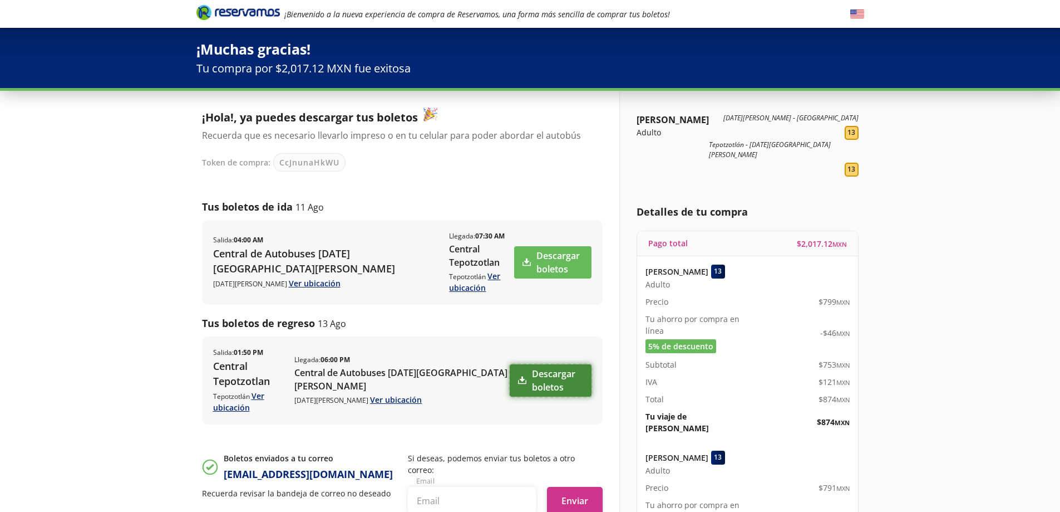
click at [537, 375] on link "Descargar boletos" at bounding box center [551, 380] width 82 height 32
